Goal: Transaction & Acquisition: Purchase product/service

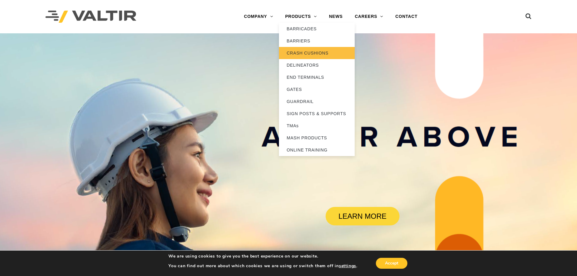
click at [299, 53] on link "CRASH CUSHIONS" at bounding box center [317, 53] width 76 height 12
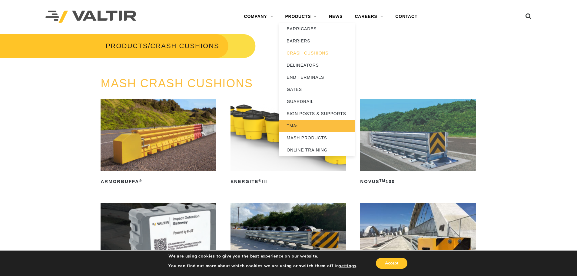
click at [292, 126] on link "TMAs" at bounding box center [317, 126] width 76 height 12
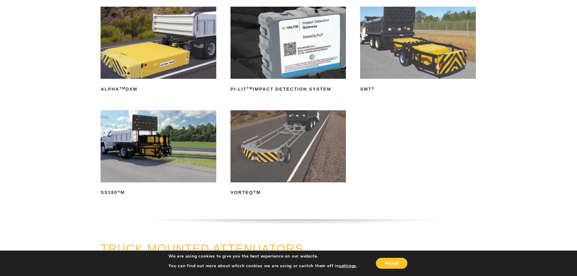
scroll to position [91, 0]
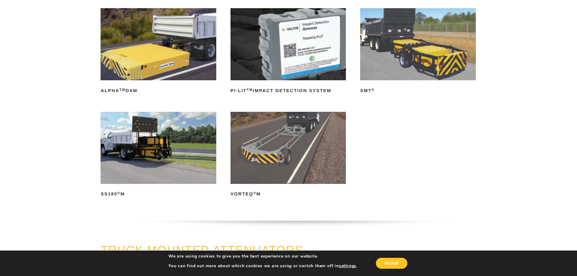
click at [262, 150] on img at bounding box center [288, 148] width 115 height 72
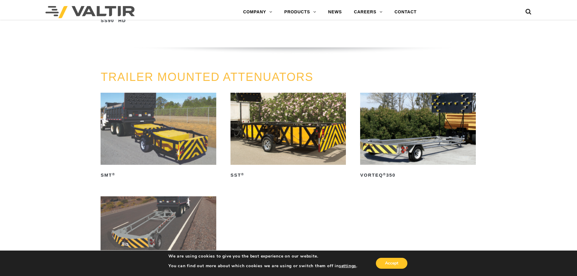
scroll to position [636, 0]
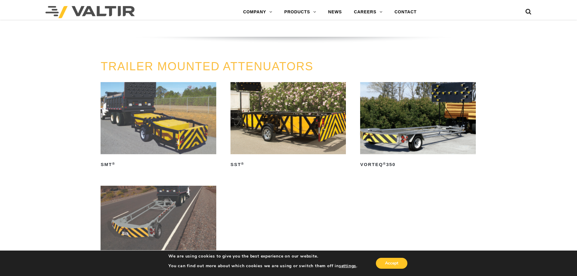
click at [406, 131] on img at bounding box center [417, 118] width 115 height 72
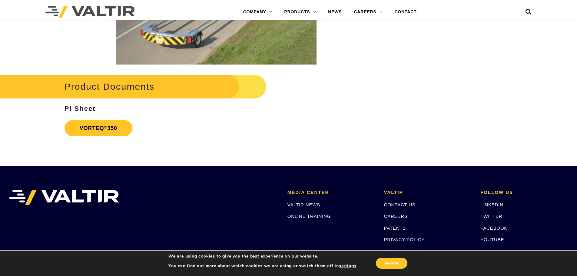
scroll to position [1152, 0]
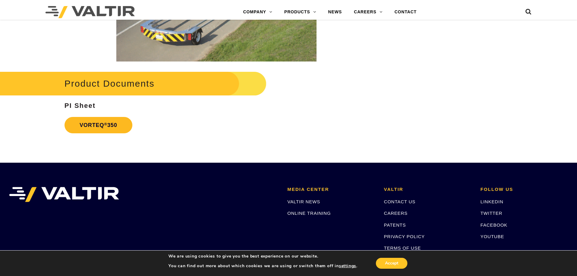
click at [93, 124] on link "VORTEQ ® 350" at bounding box center [99, 125] width 68 height 16
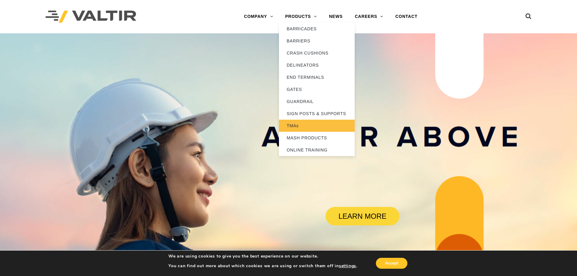
click at [298, 125] on link "TMAs" at bounding box center [317, 126] width 76 height 12
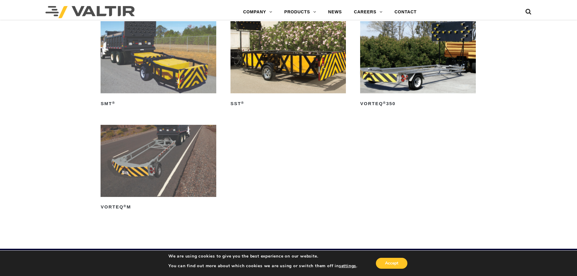
scroll to position [697, 0]
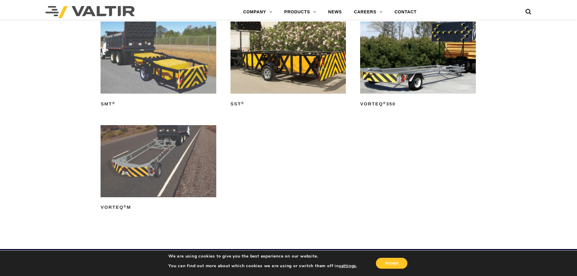
click at [400, 60] on img at bounding box center [417, 58] width 115 height 72
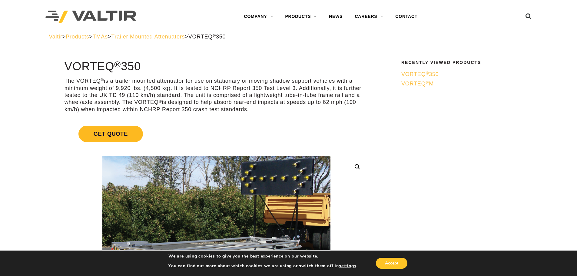
click at [113, 131] on span "Get Quote" at bounding box center [111, 134] width 65 height 16
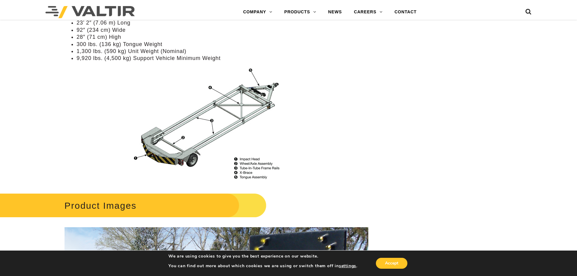
scroll to position [697, 0]
